Goal: Information Seeking & Learning: Learn about a topic

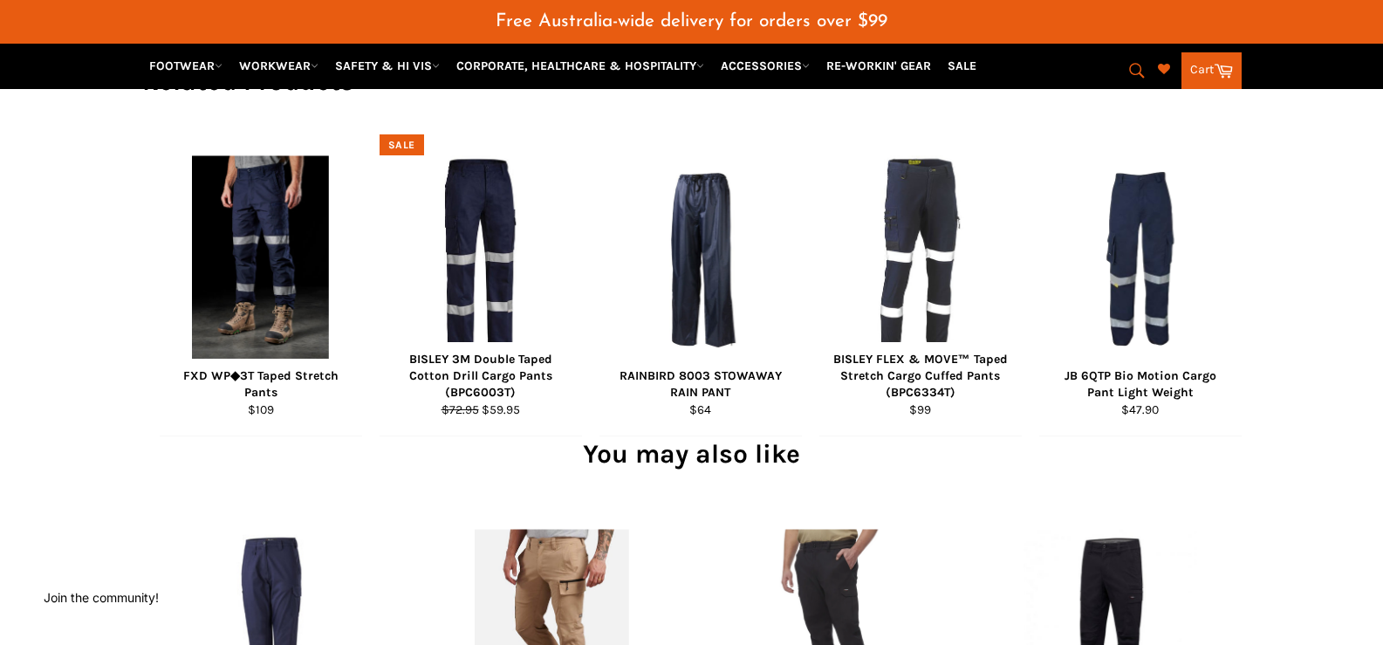
scroll to position [1134, 0]
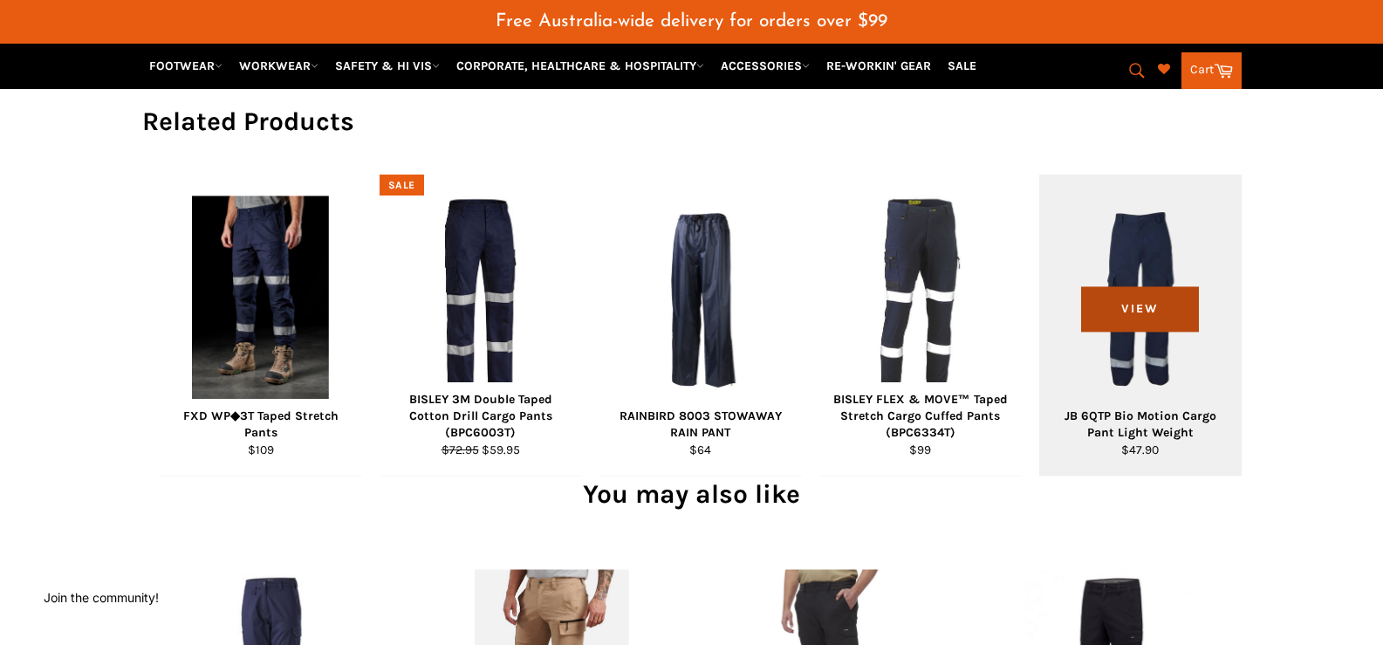
click at [1170, 332] on span "View" at bounding box center [1140, 309] width 118 height 44
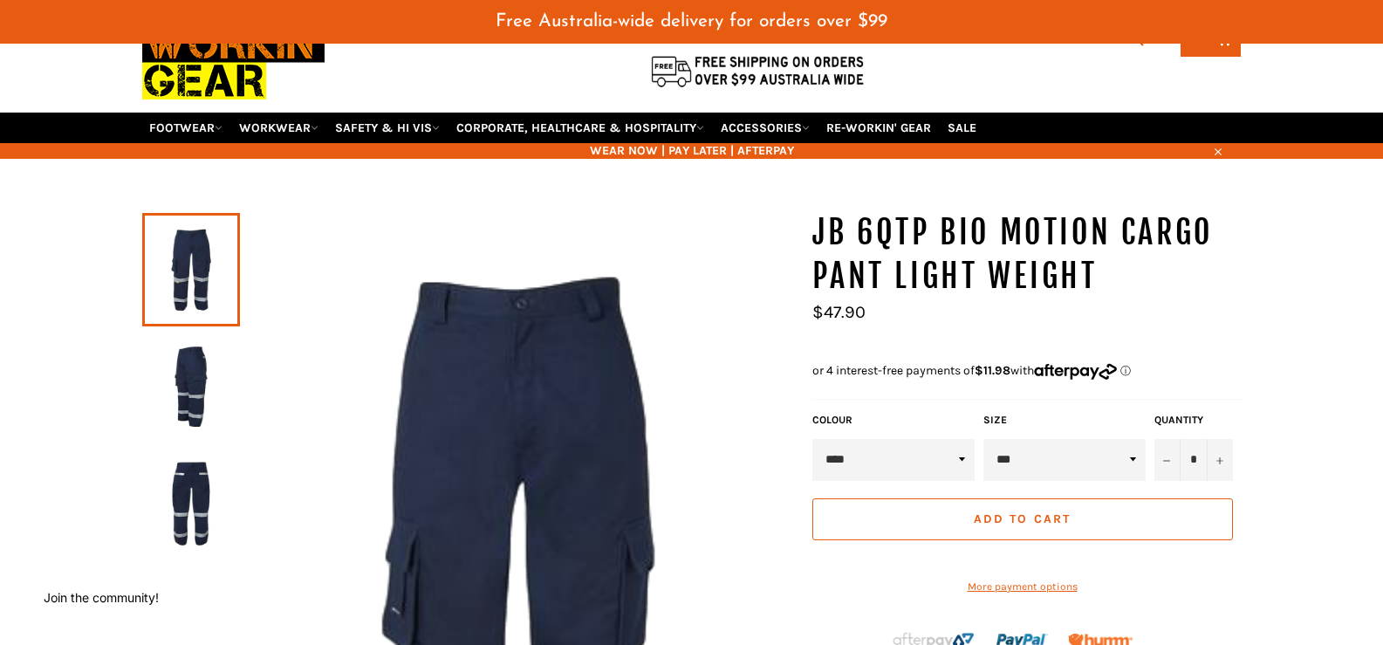
scroll to position [87, 0]
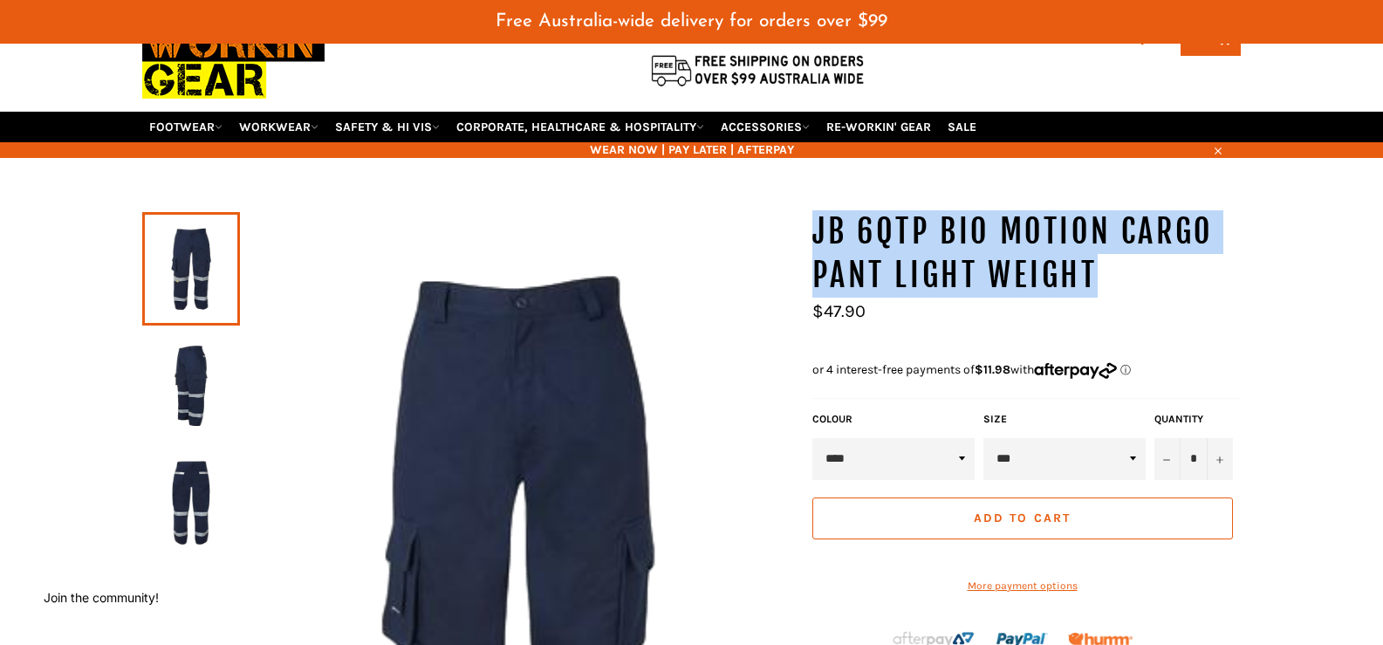
drag, startPoint x: 1112, startPoint y: 263, endPoint x: 814, endPoint y: 237, distance: 299.4
click at [814, 237] on h1 "JB 6QTP Bio Motion Cargo Pant Light Weight" at bounding box center [1026, 253] width 429 height 86
copy h1 "JB 6QTP Bio Motion Cargo Pant Light Weight"
